Goal: Task Accomplishment & Management: Use online tool/utility

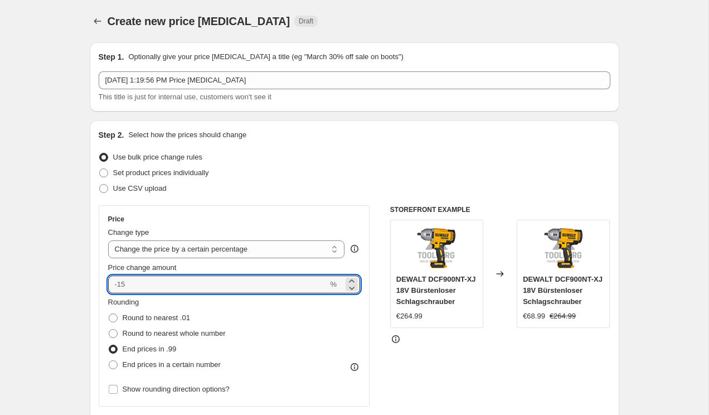
select select "percentage"
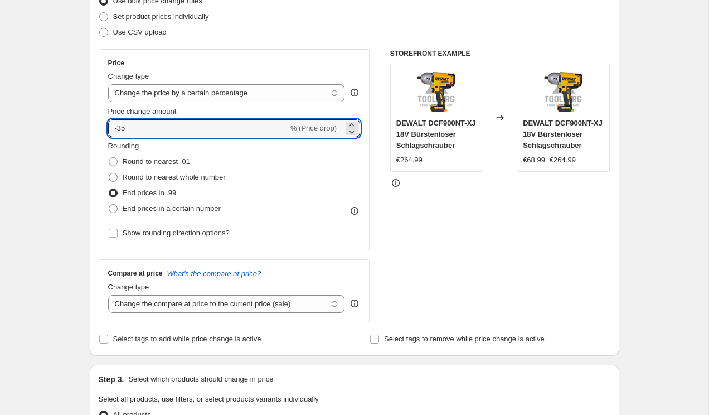
type input "-35"
click at [441, 223] on div "STOREFRONT EXAMPLE DEWALT DCF900NT-XJ 18V Bürstenloser Schlagschrauber €264.99 …" at bounding box center [500, 185] width 220 height 273
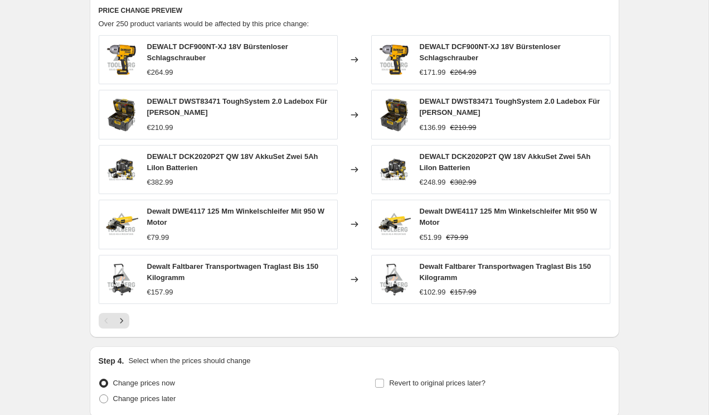
scroll to position [718, 0]
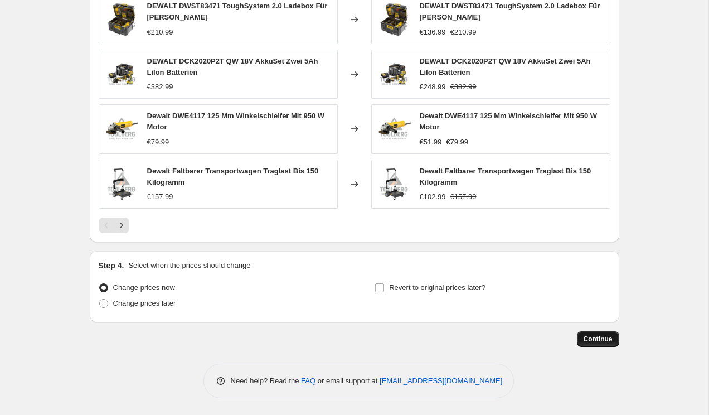
click at [600, 337] on span "Continue" at bounding box center [598, 339] width 29 height 9
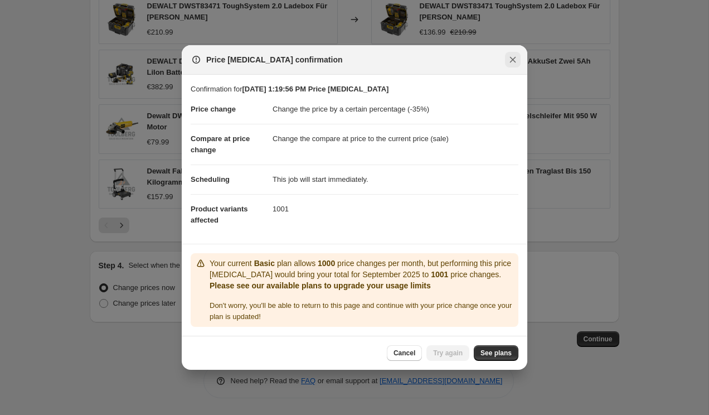
click at [508, 65] on icon "Close" at bounding box center [513, 59] width 11 height 11
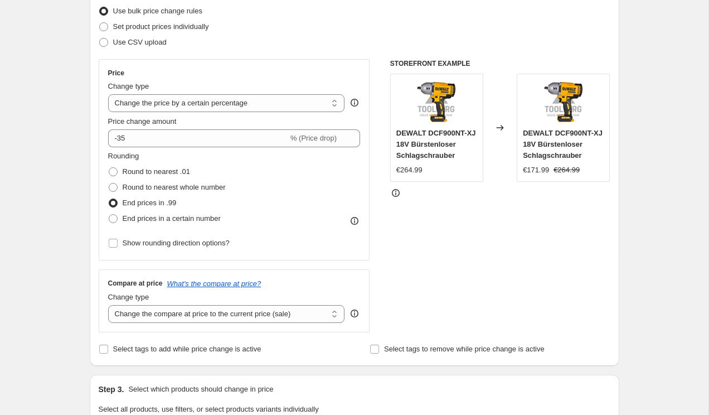
scroll to position [165, 0]
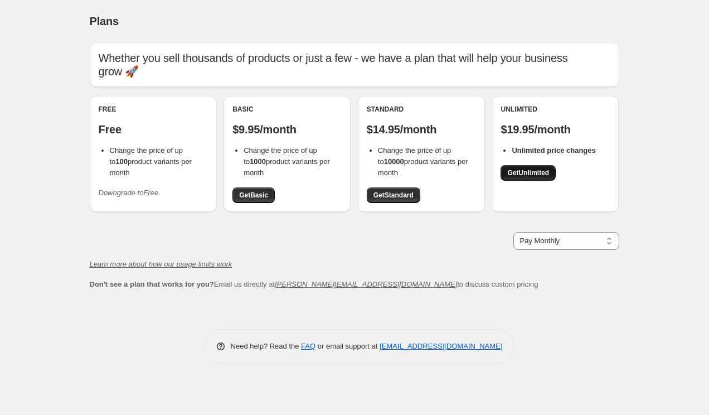
click at [513, 168] on span "Get Unlimited" at bounding box center [529, 172] width 42 height 9
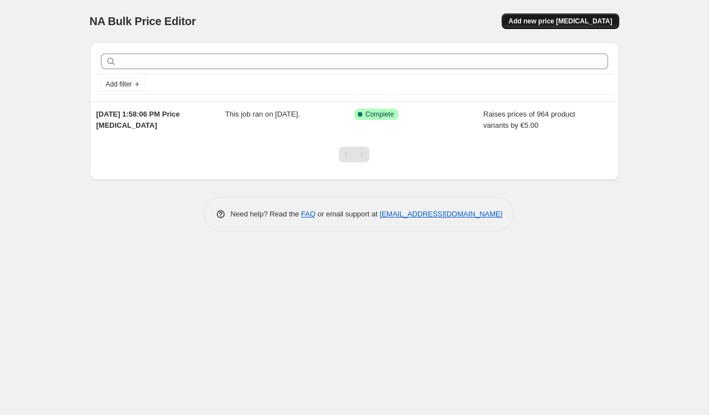
click at [581, 26] on button "Add new price [MEDICAL_DATA]" at bounding box center [560, 21] width 117 height 16
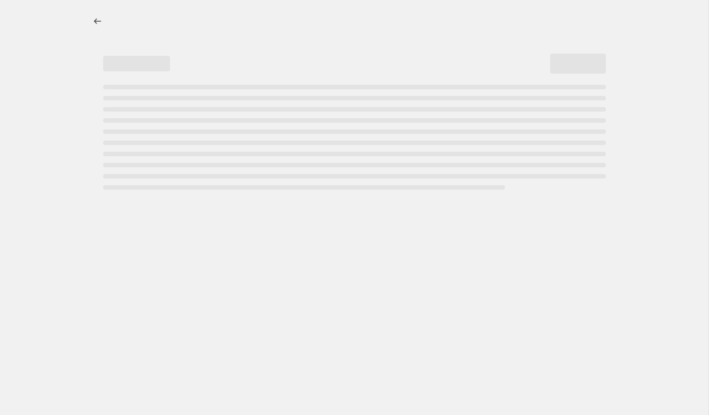
select select "percentage"
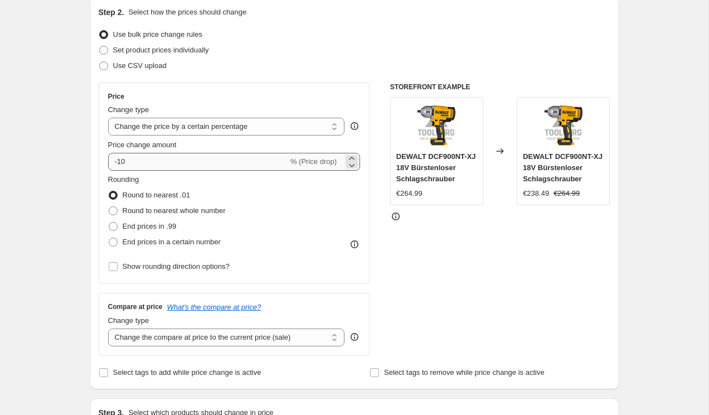
scroll to position [124, 0]
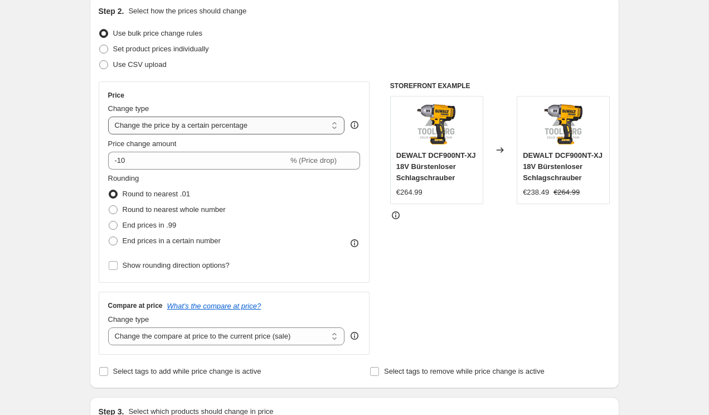
click at [264, 129] on select "Change the price to a certain amount Change the price by a certain amount Chang…" at bounding box center [226, 126] width 237 height 18
click at [108, 117] on select "Change the price to a certain amount Change the price by a certain amount Chang…" at bounding box center [226, 126] width 237 height 18
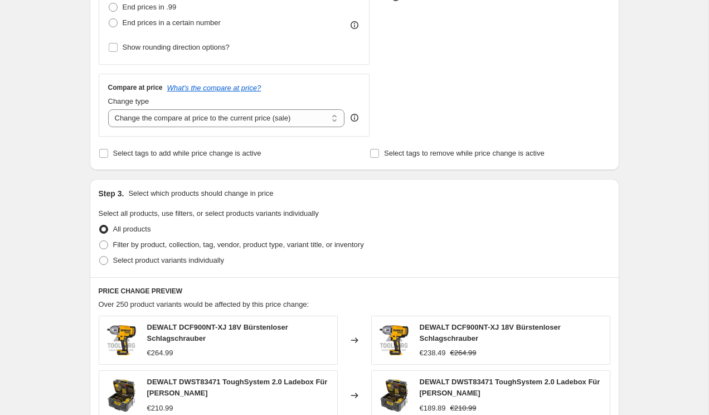
scroll to position [367, 0]
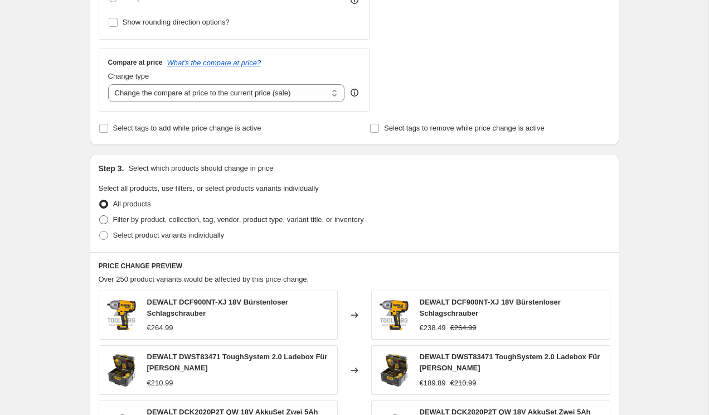
click at [225, 221] on span "Filter by product, collection, tag, vendor, product type, variant title, or inv…" at bounding box center [238, 219] width 251 height 8
click at [100, 216] on input "Filter by product, collection, tag, vendor, product type, variant title, or inv…" at bounding box center [99, 215] width 1 height 1
radio input "true"
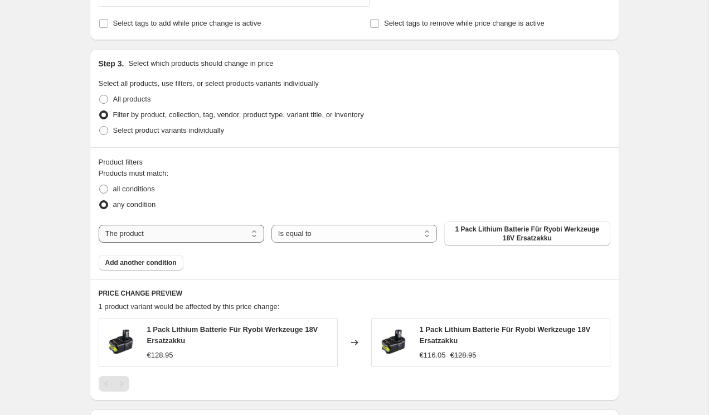
scroll to position [478, 0]
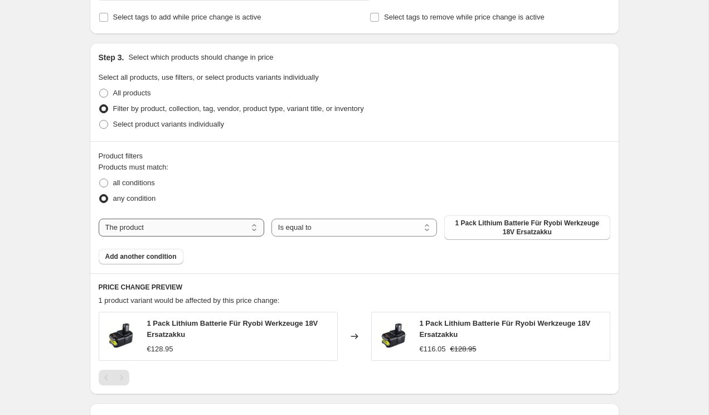
click at [224, 230] on select "The product The product's collection The product's tag The product's vendor The…" at bounding box center [182, 228] width 166 height 18
select select "inventory_quantity"
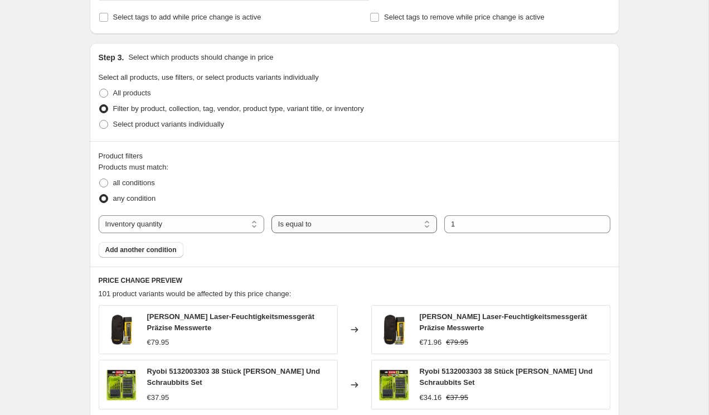
click at [404, 228] on select "Is equal to Is not equal to Is greater than Is less than" at bounding box center [355, 224] width 166 height 18
select select ">"
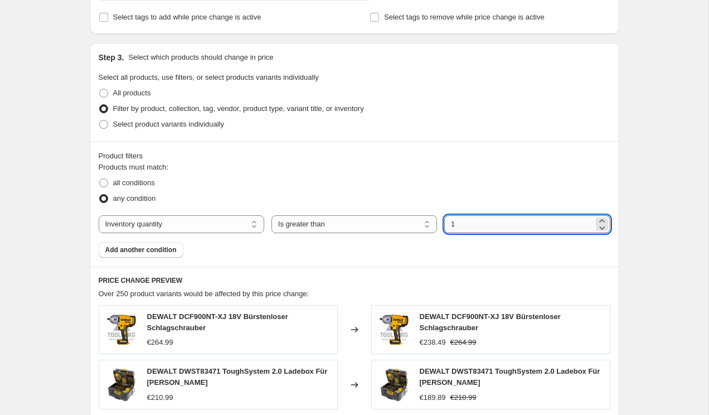
click at [482, 225] on input "1" at bounding box center [519, 224] width 149 height 18
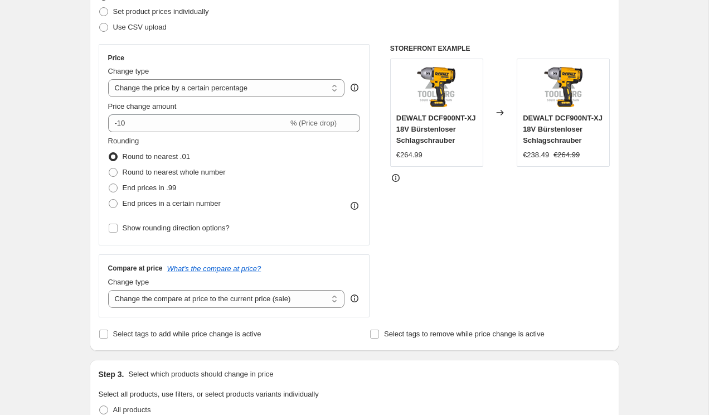
scroll to position [159, 0]
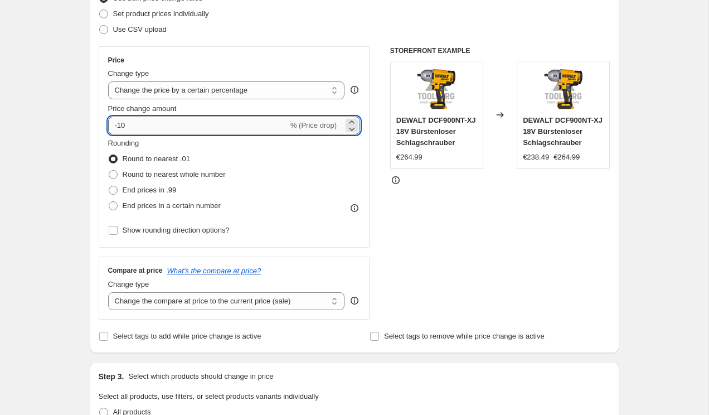
click at [222, 124] on input "-10" at bounding box center [198, 126] width 180 height 18
type input "-1"
type input "-35"
click at [133, 190] on span "End prices in .99" at bounding box center [150, 190] width 54 height 8
click at [109, 186] on input "End prices in .99" at bounding box center [109, 186] width 1 height 1
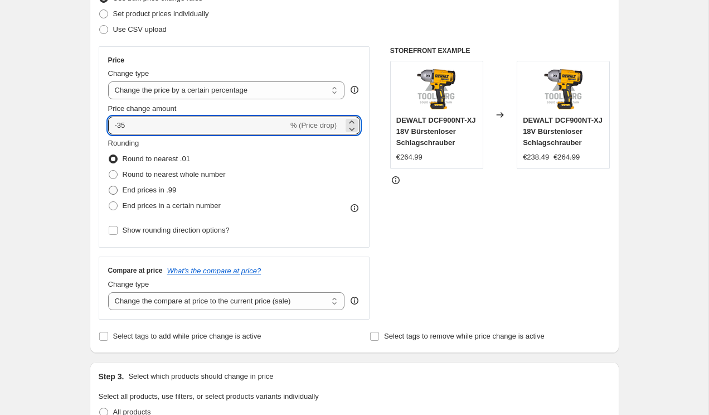
radio input "true"
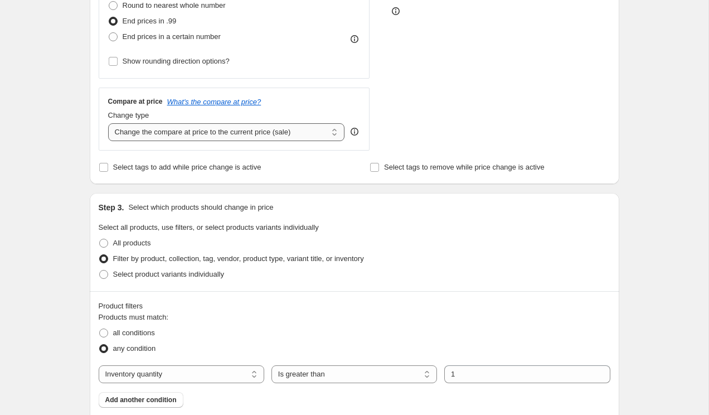
scroll to position [843, 0]
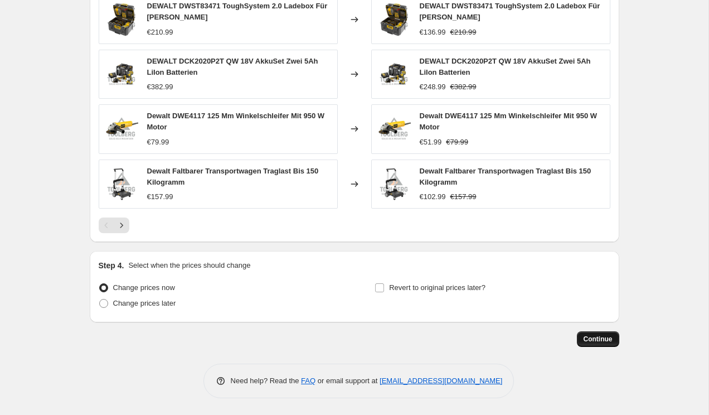
click at [579, 336] on button "Continue" at bounding box center [598, 339] width 42 height 16
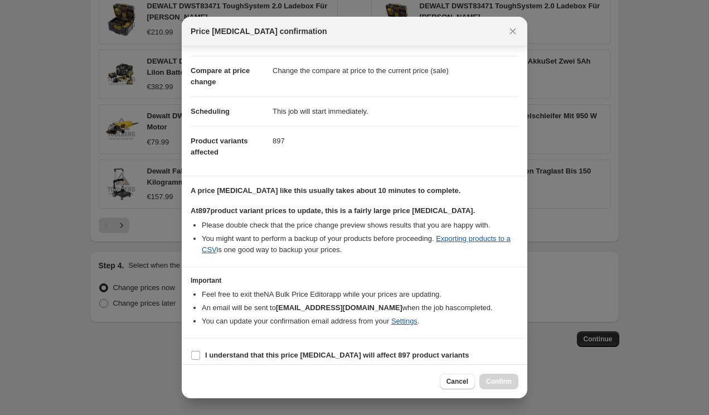
scroll to position [47, 0]
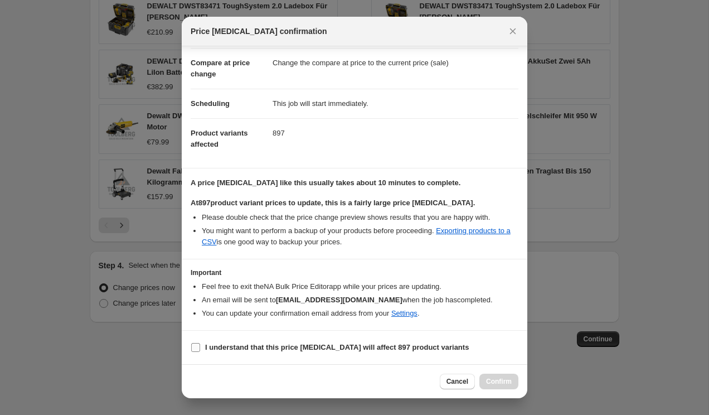
click at [329, 342] on span "I understand that this price change job will affect 897 product variants" at bounding box center [337, 347] width 264 height 11
click at [200, 343] on input "I understand that this price change job will affect 897 product variants" at bounding box center [195, 347] width 9 height 9
checkbox input "true"
click at [496, 383] on span "Confirm" at bounding box center [499, 381] width 26 height 9
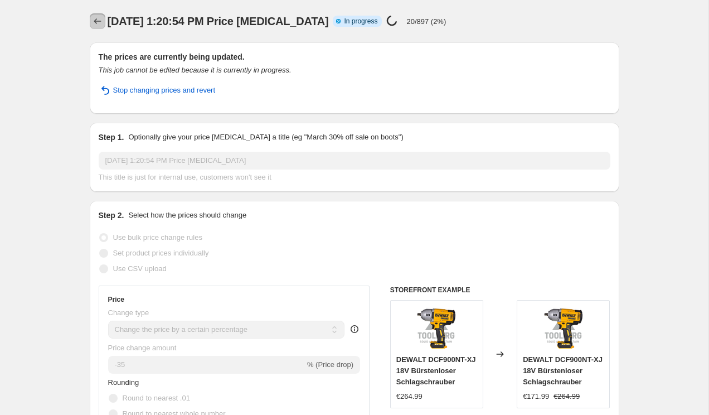
click at [97, 20] on icon "Price change jobs" at bounding box center [97, 21] width 11 height 11
